Goal: Information Seeking & Learning: Learn about a topic

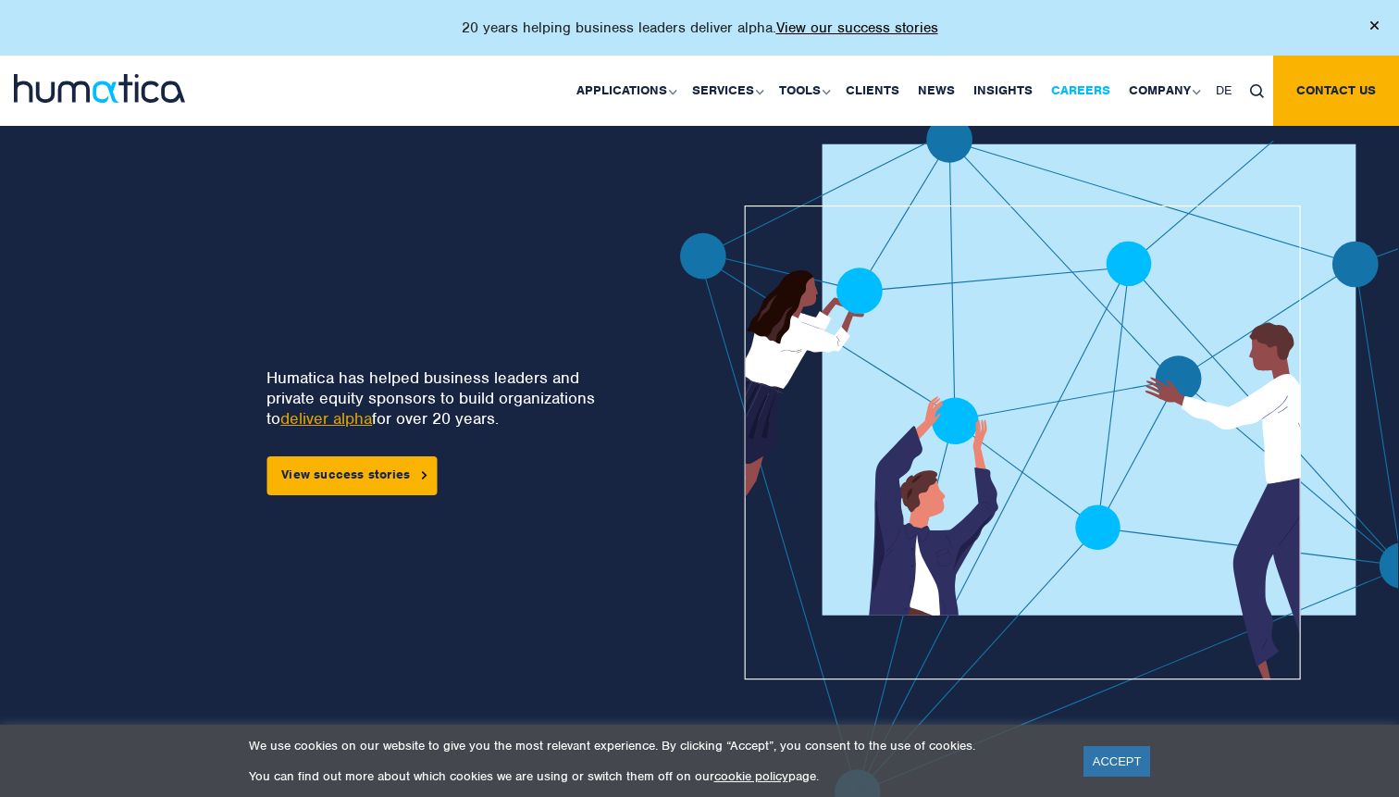
click at [1091, 87] on link "Careers" at bounding box center [1081, 91] width 78 height 70
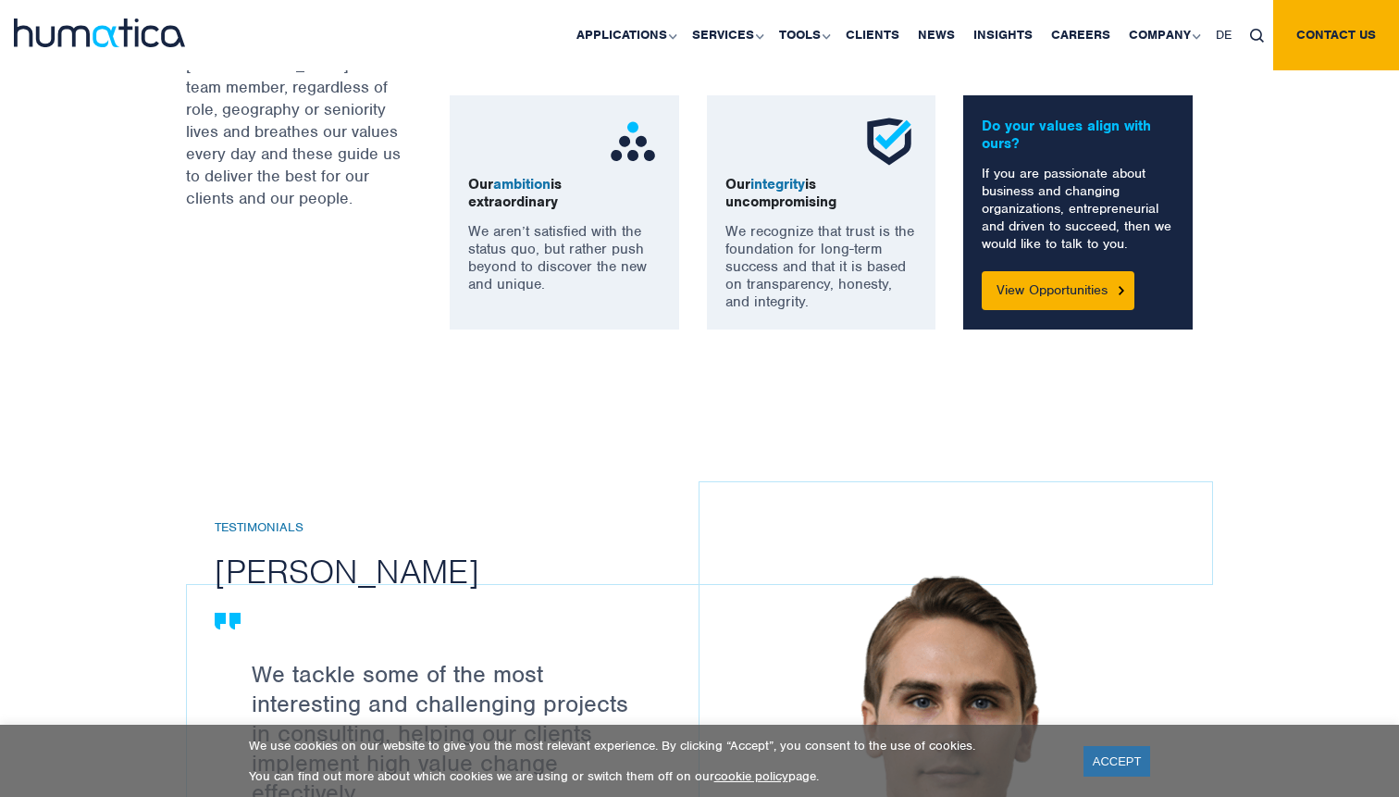
scroll to position [1258, 0]
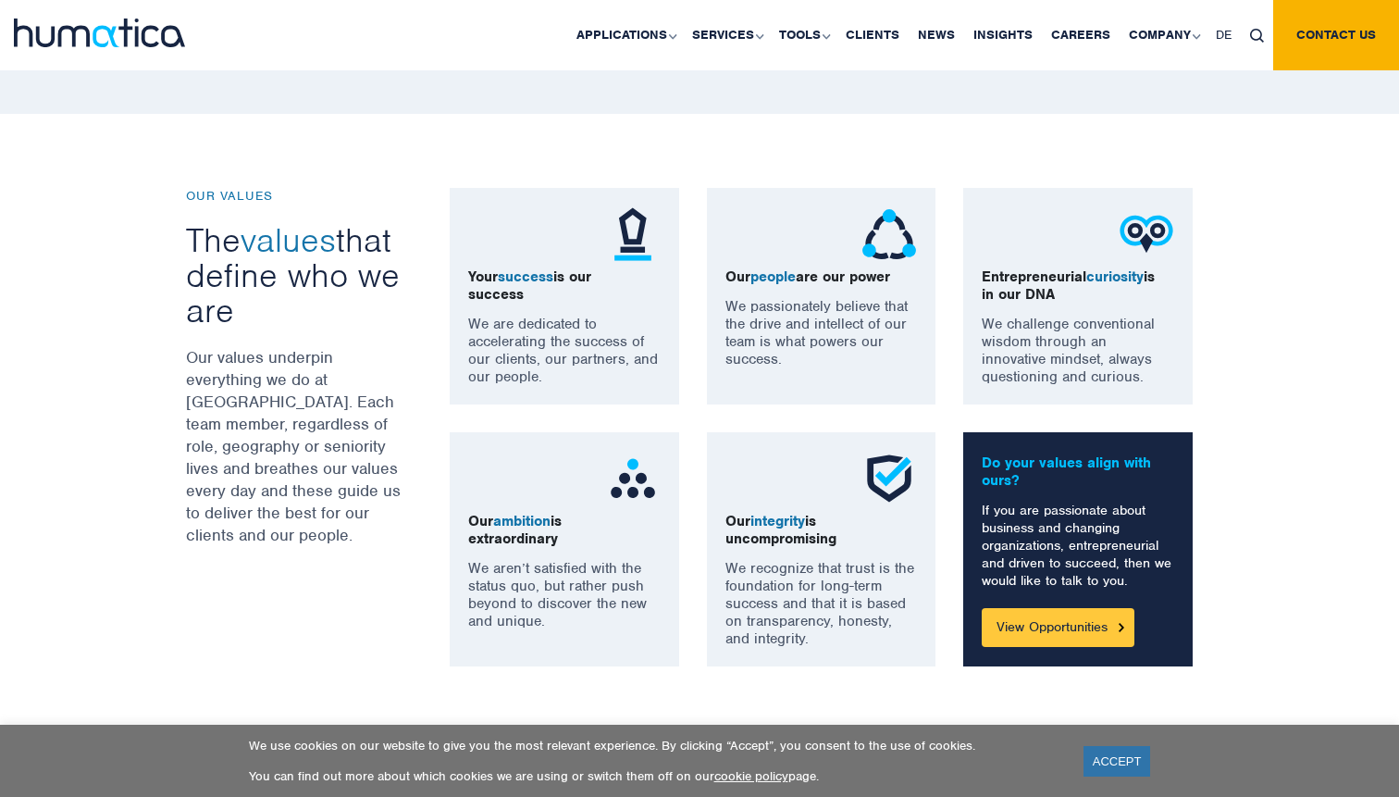
click at [1059, 618] on link "View Opportunities" at bounding box center [1058, 627] width 153 height 39
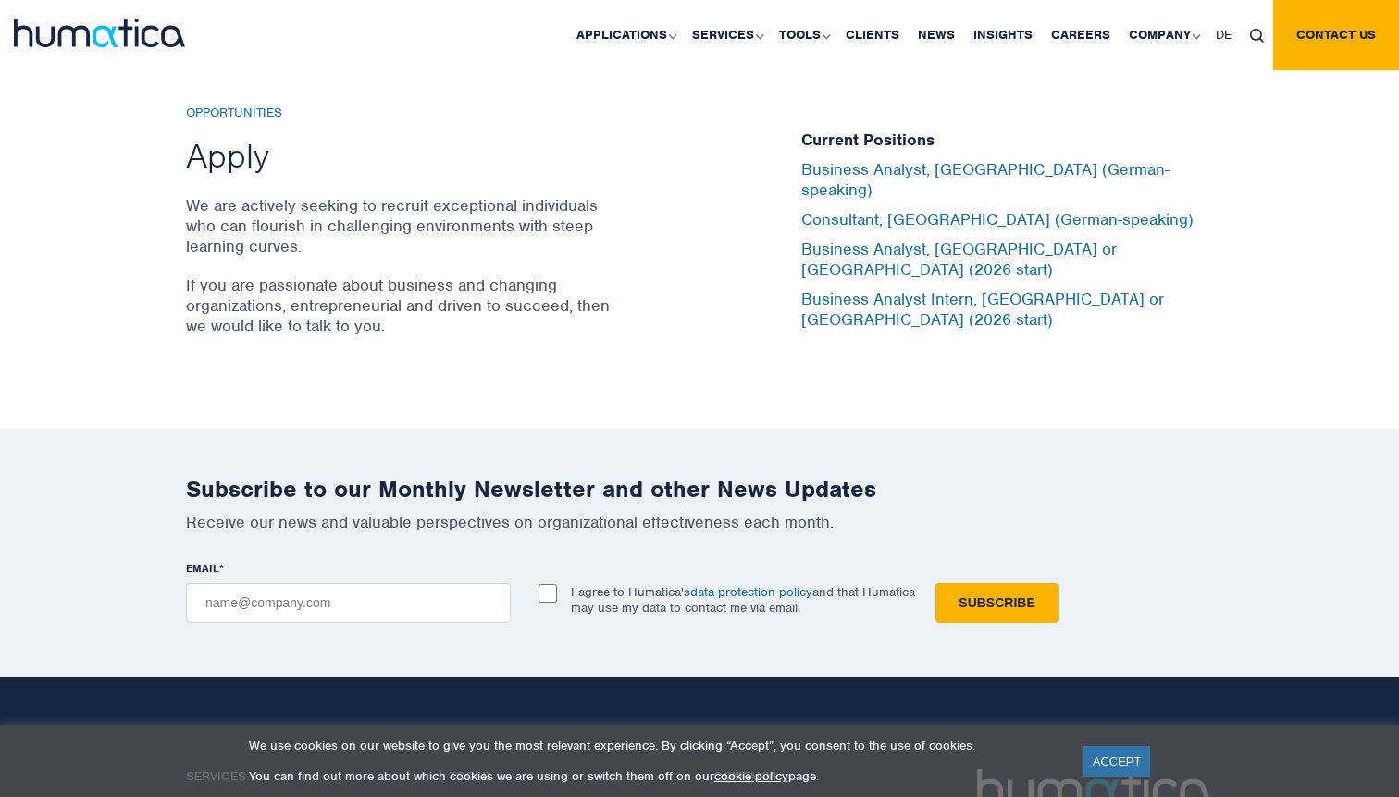
scroll to position [6078, 0]
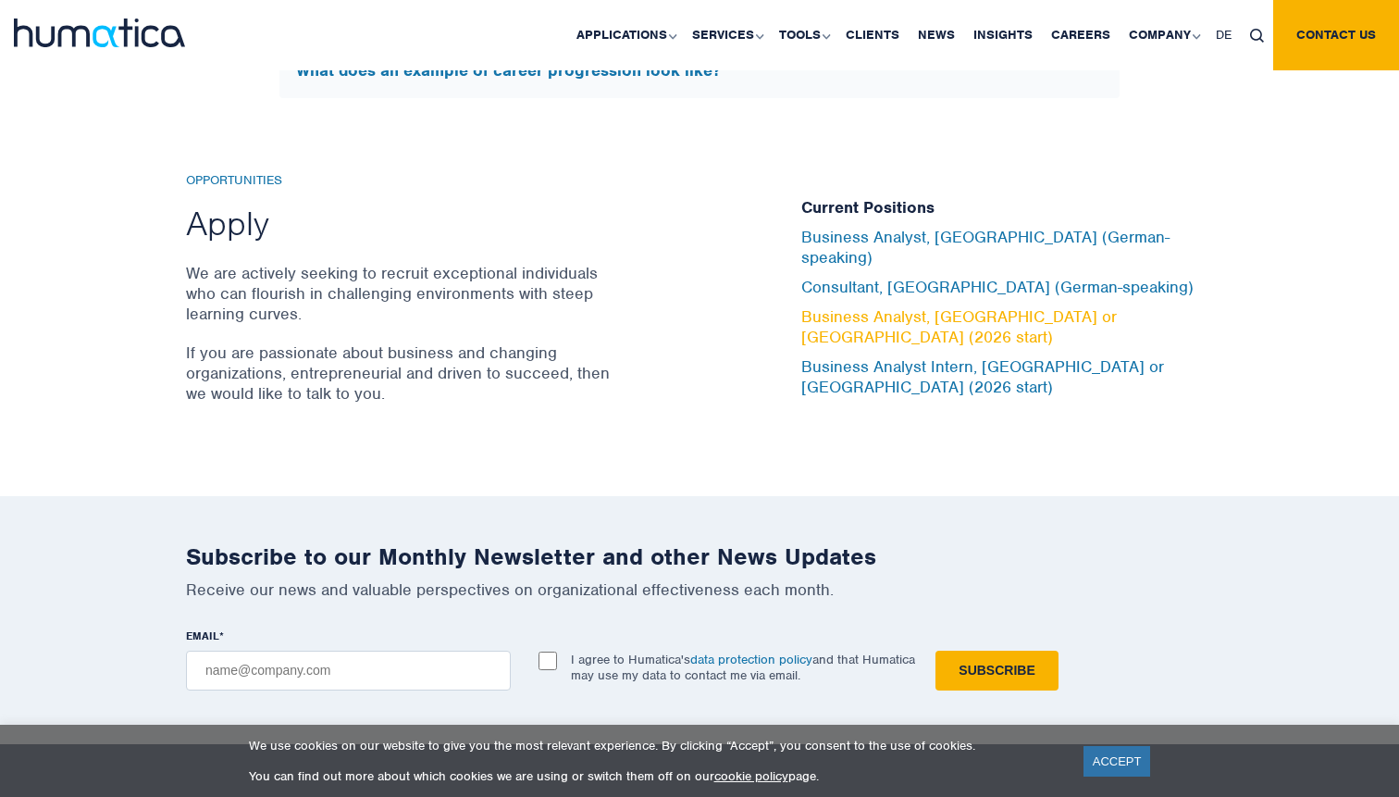
click at [985, 318] on link "Business Analyst, [GEOGRAPHIC_DATA] or [GEOGRAPHIC_DATA] (2026 start)" at bounding box center [959, 326] width 316 height 41
